Goal: Find specific fact: Find specific fact

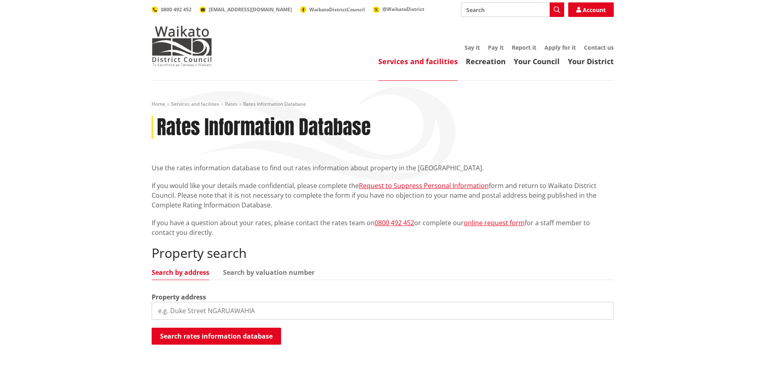
scroll to position [81, 0]
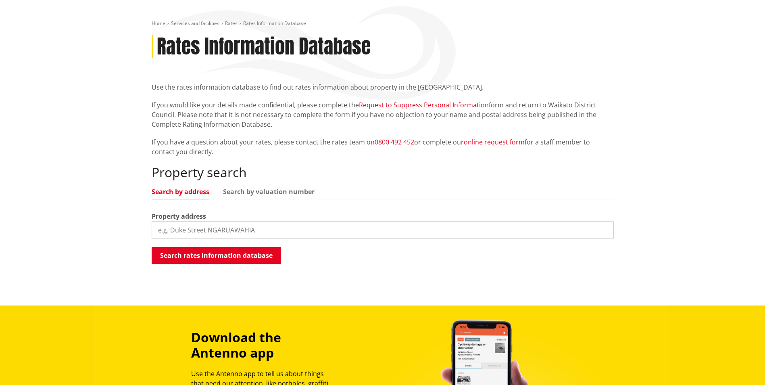
click at [250, 223] on input "search" at bounding box center [383, 230] width 462 height 18
type input "3a te putu street"
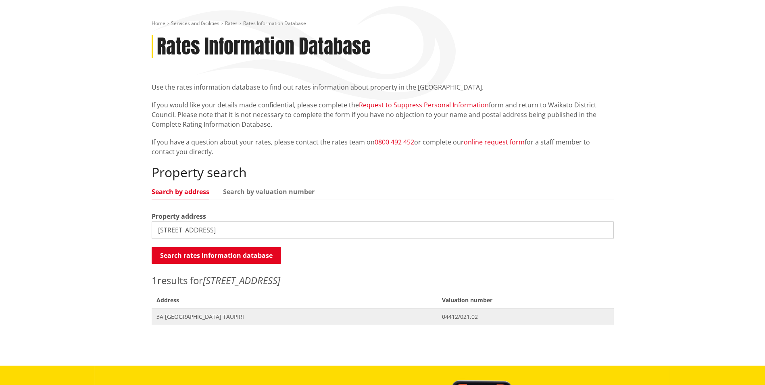
click at [223, 313] on span "3A Te Putu Street TAUPIRI" at bounding box center [294, 316] width 276 height 8
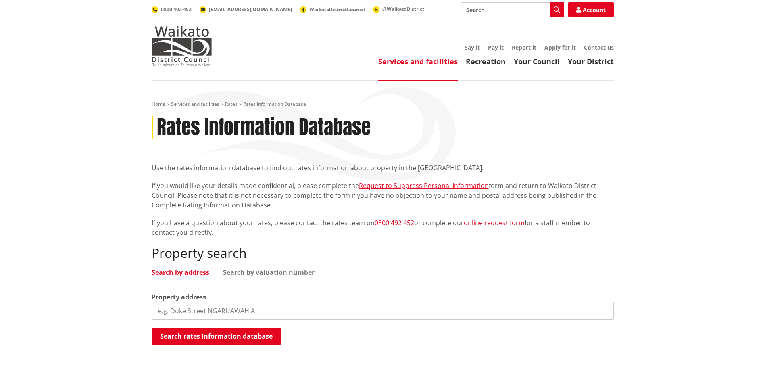
scroll to position [81, 0]
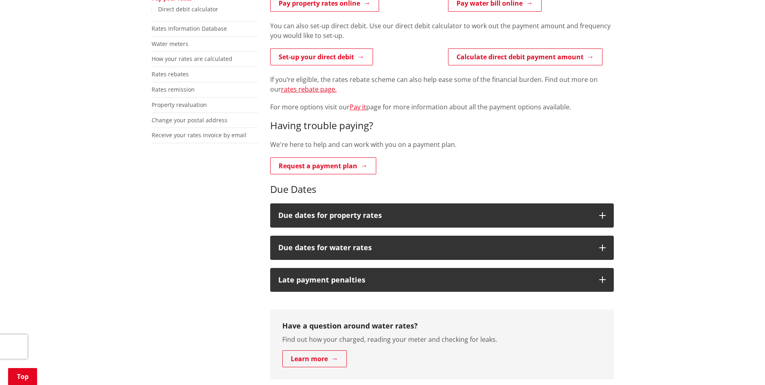
scroll to position [202, 0]
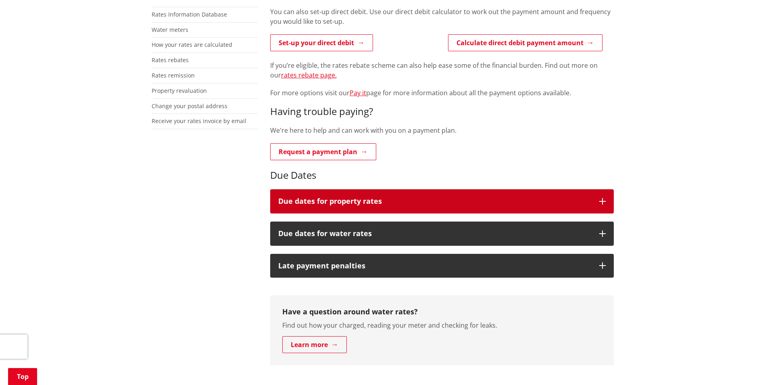
click at [413, 205] on button "Due dates for property rates" at bounding box center [441, 201] width 343 height 24
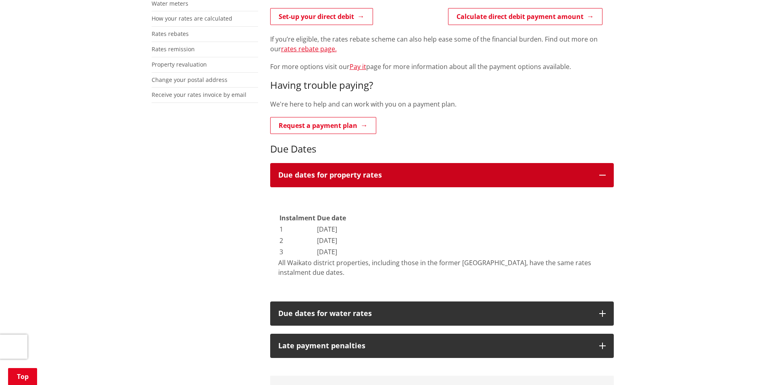
scroll to position [242, 0]
